Goal: Information Seeking & Learning: Learn about a topic

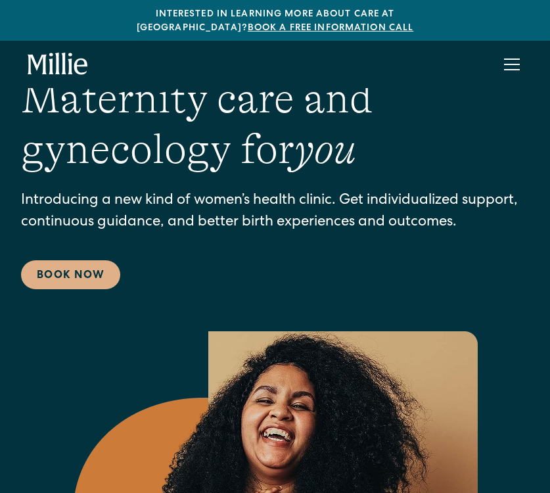
click at [516, 49] on div "menu" at bounding box center [512, 65] width 32 height 32
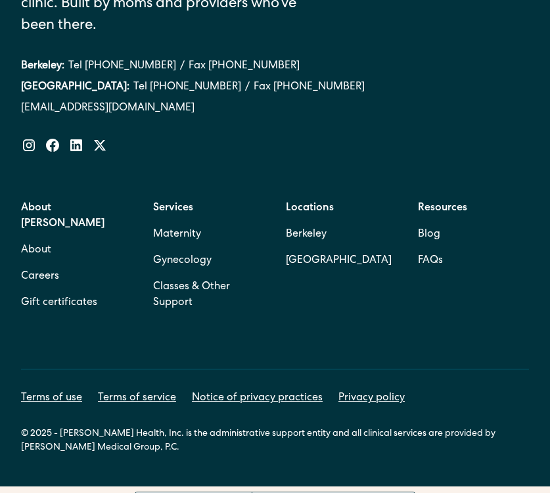
scroll to position [7910, 0]
click at [53, 263] on link "Careers" at bounding box center [40, 276] width 38 height 26
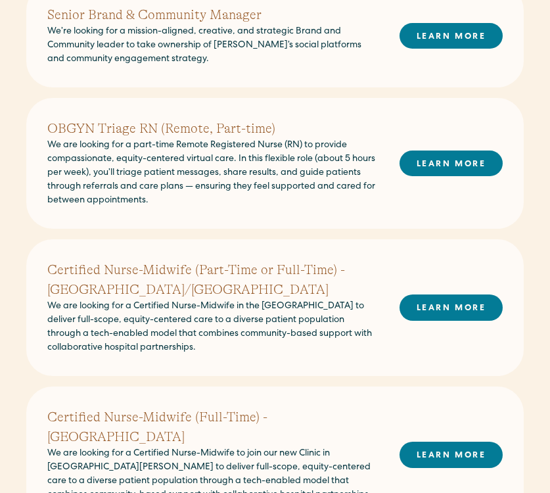
scroll to position [378, 0]
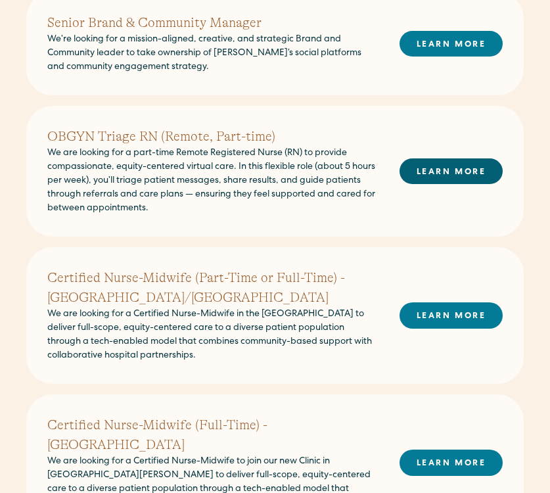
click at [442, 166] on link "LEARN MORE" at bounding box center [450, 171] width 103 height 26
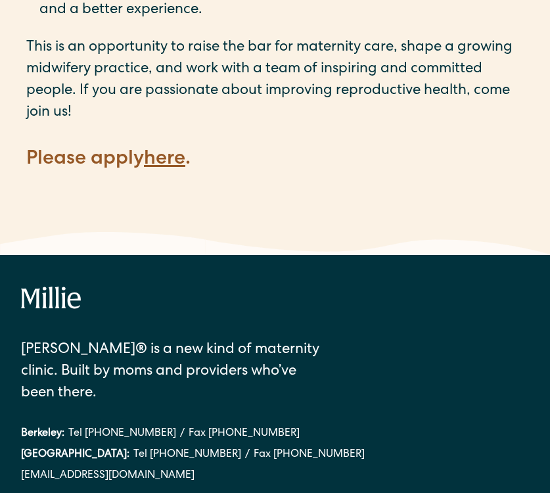
scroll to position [1938, 0]
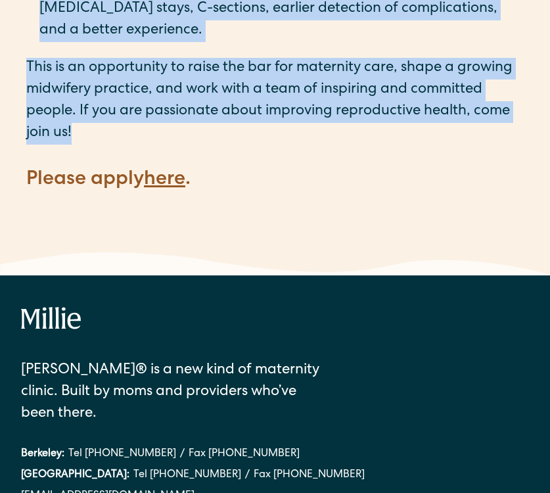
drag, startPoint x: 28, startPoint y: 91, endPoint x: 210, endPoint y: 160, distance: 194.0
copy main "LOREM Ipsumd SI (Ametco, Adip-elit) Se doe tempori utl e dolo-magn Aliqua Enima…"
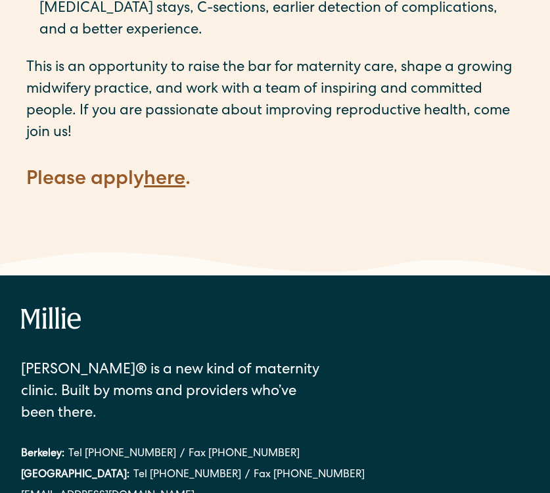
click at [175, 216] on p "‍" at bounding box center [274, 205] width 497 height 22
click at [175, 190] on strong "here" at bounding box center [164, 180] width 41 height 20
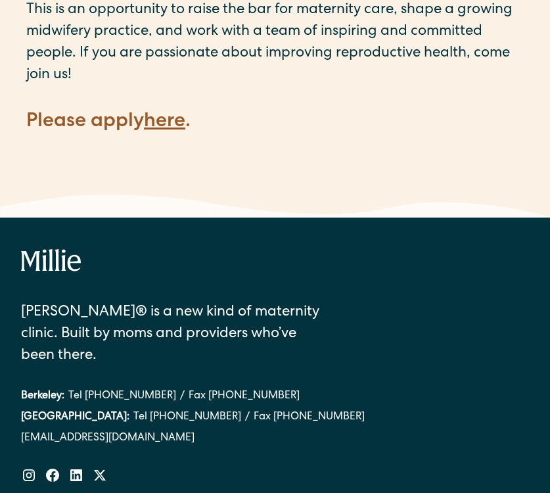
scroll to position [1982, 0]
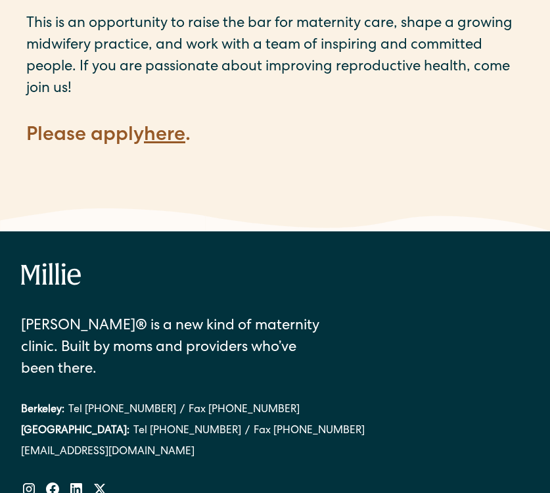
click at [168, 146] on strong "here" at bounding box center [164, 136] width 41 height 20
